Goal: Communication & Community: Participate in discussion

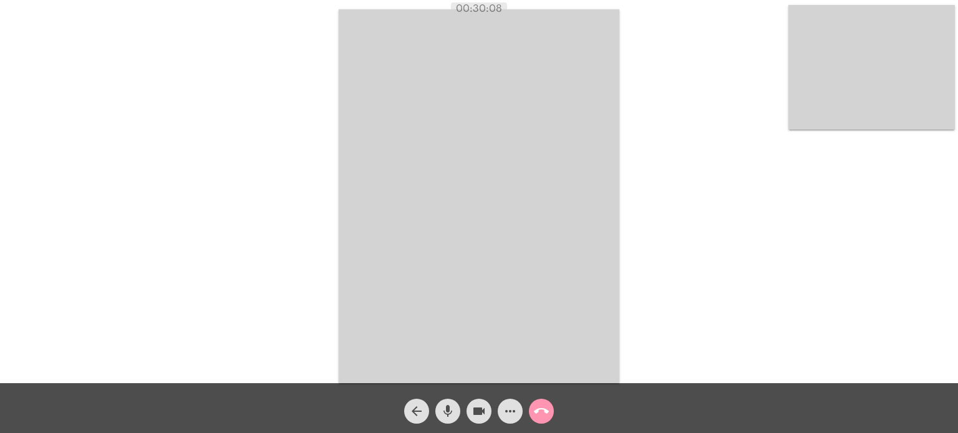
click at [445, 415] on mat-icon "mic" at bounding box center [447, 411] width 15 height 15
click at [449, 408] on mat-icon "mic_off" at bounding box center [447, 411] width 15 height 15
click at [452, 413] on mat-icon "mic" at bounding box center [447, 411] width 15 height 15
click at [439, 410] on button "mic_off" at bounding box center [447, 411] width 25 height 25
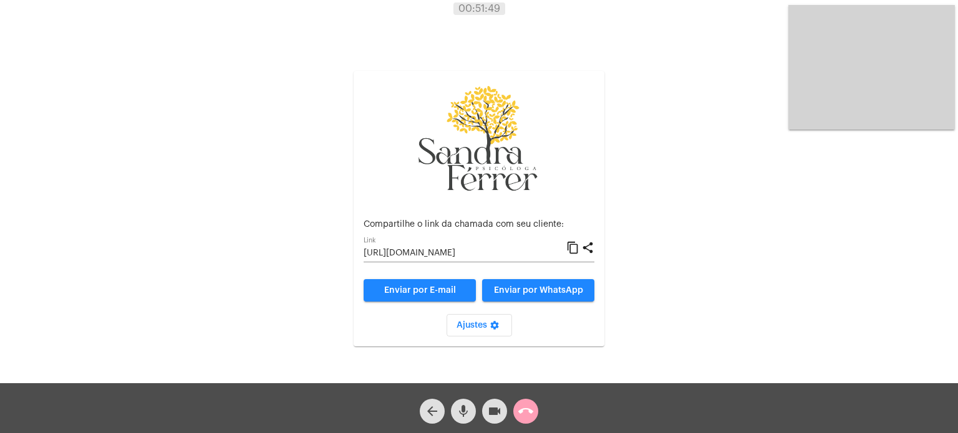
click at [528, 408] on mat-icon "call_end" at bounding box center [525, 411] width 15 height 15
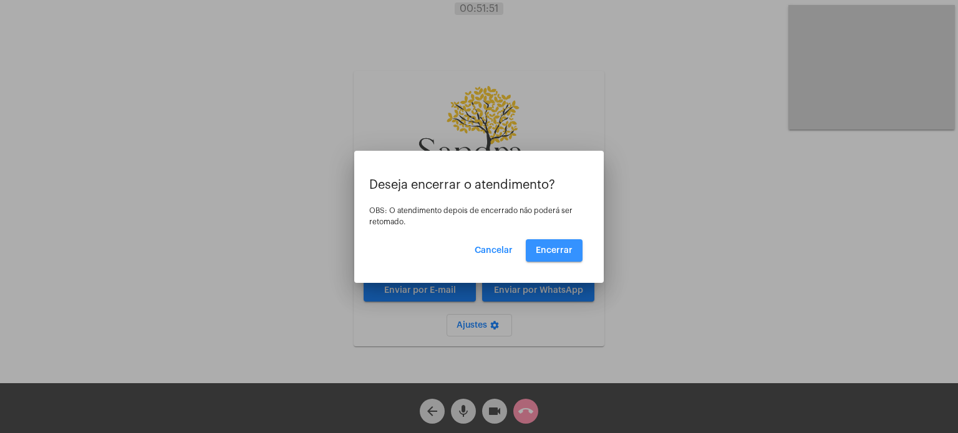
click at [556, 247] on span "Encerrar" at bounding box center [554, 250] width 37 height 9
